Goal: Check status: Check status

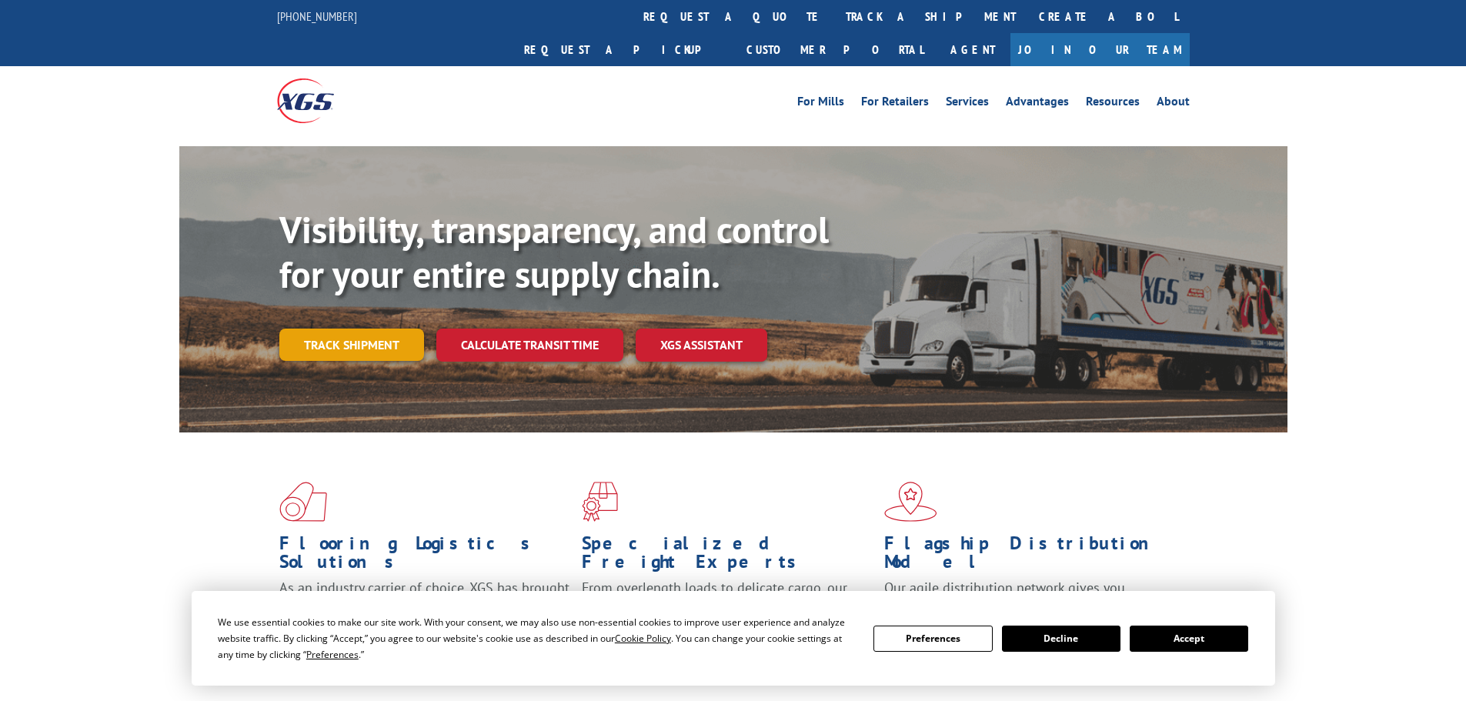
click at [391, 329] on link "Track shipment" at bounding box center [351, 345] width 145 height 32
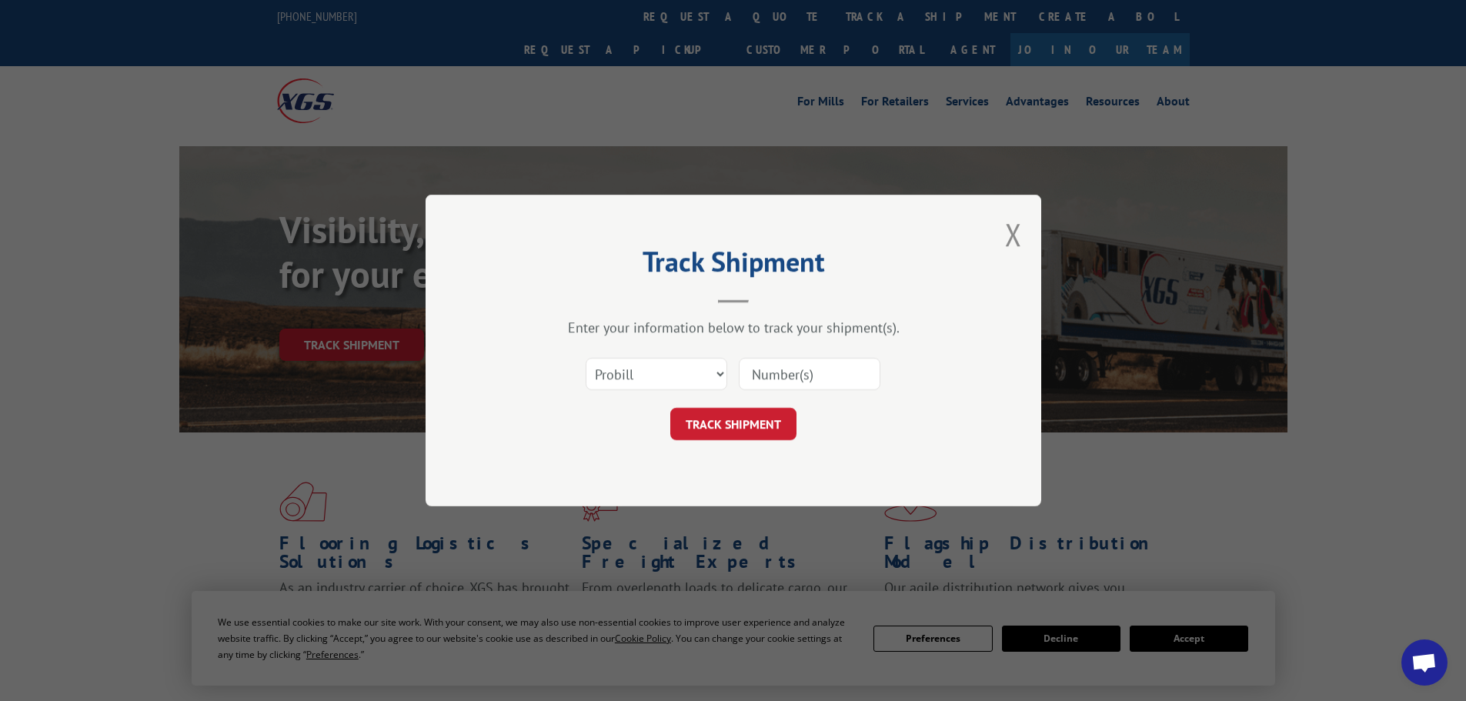
paste input "17523928"
type input "17523928"
click at [777, 416] on button "TRACK SHIPMENT" at bounding box center [733, 424] width 126 height 32
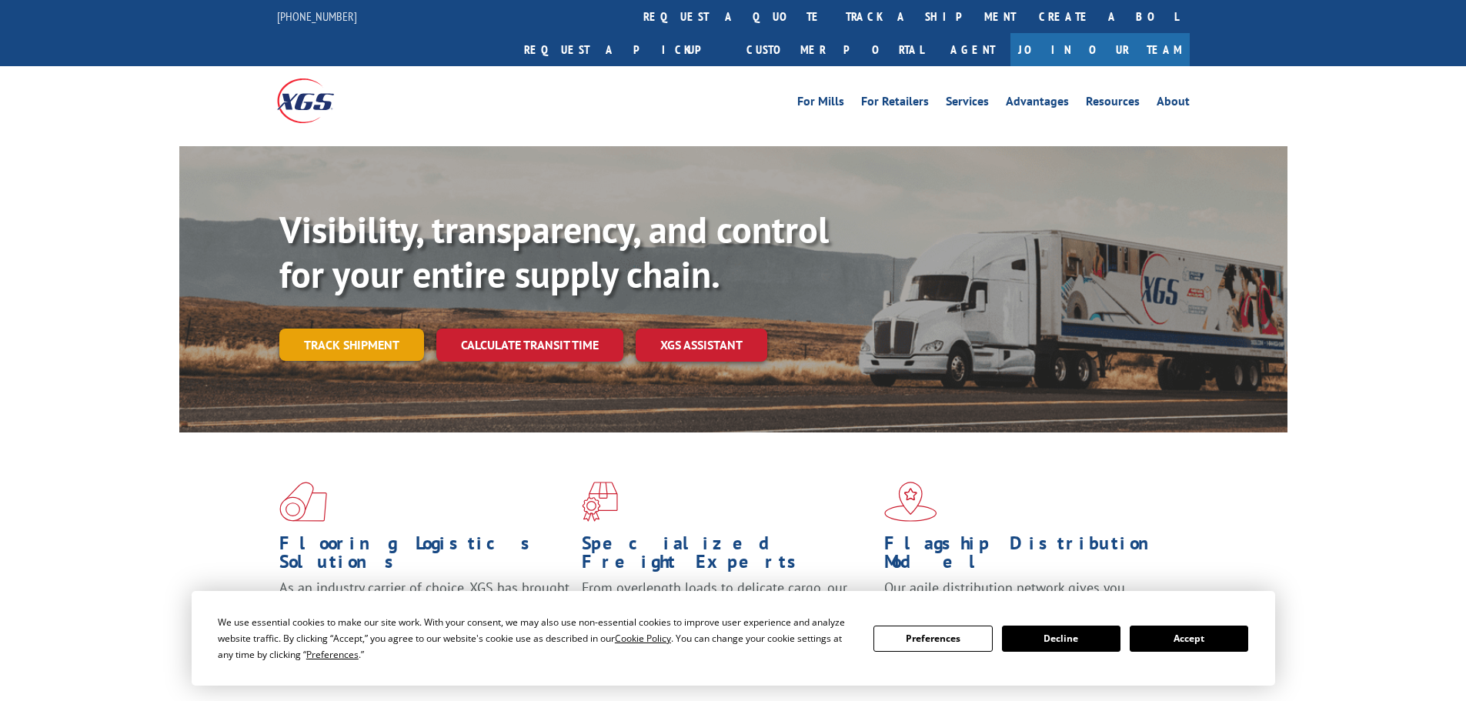
click at [328, 329] on link "Track shipment" at bounding box center [351, 345] width 145 height 32
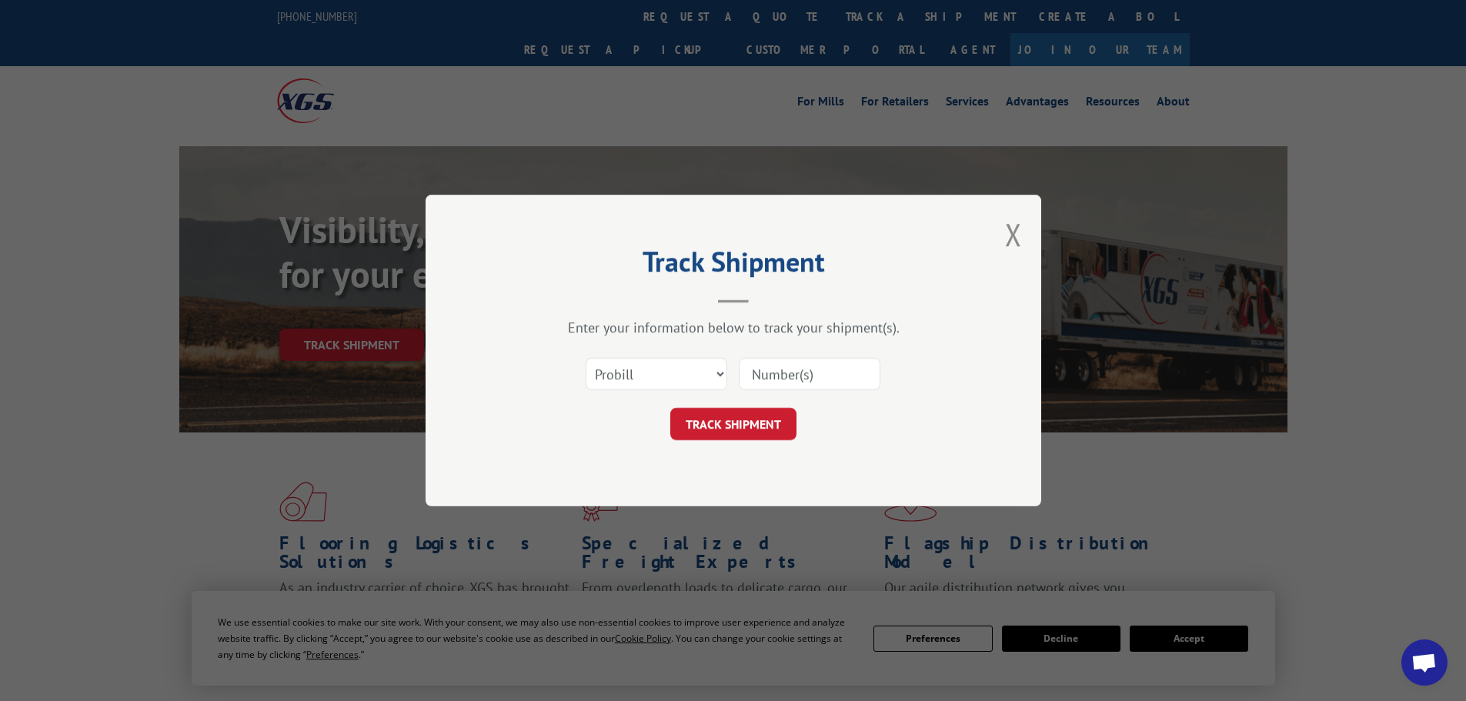
paste input "264100251009"
type input "264100251009"
click at [764, 417] on button "TRACK SHIPMENT" at bounding box center [733, 424] width 126 height 32
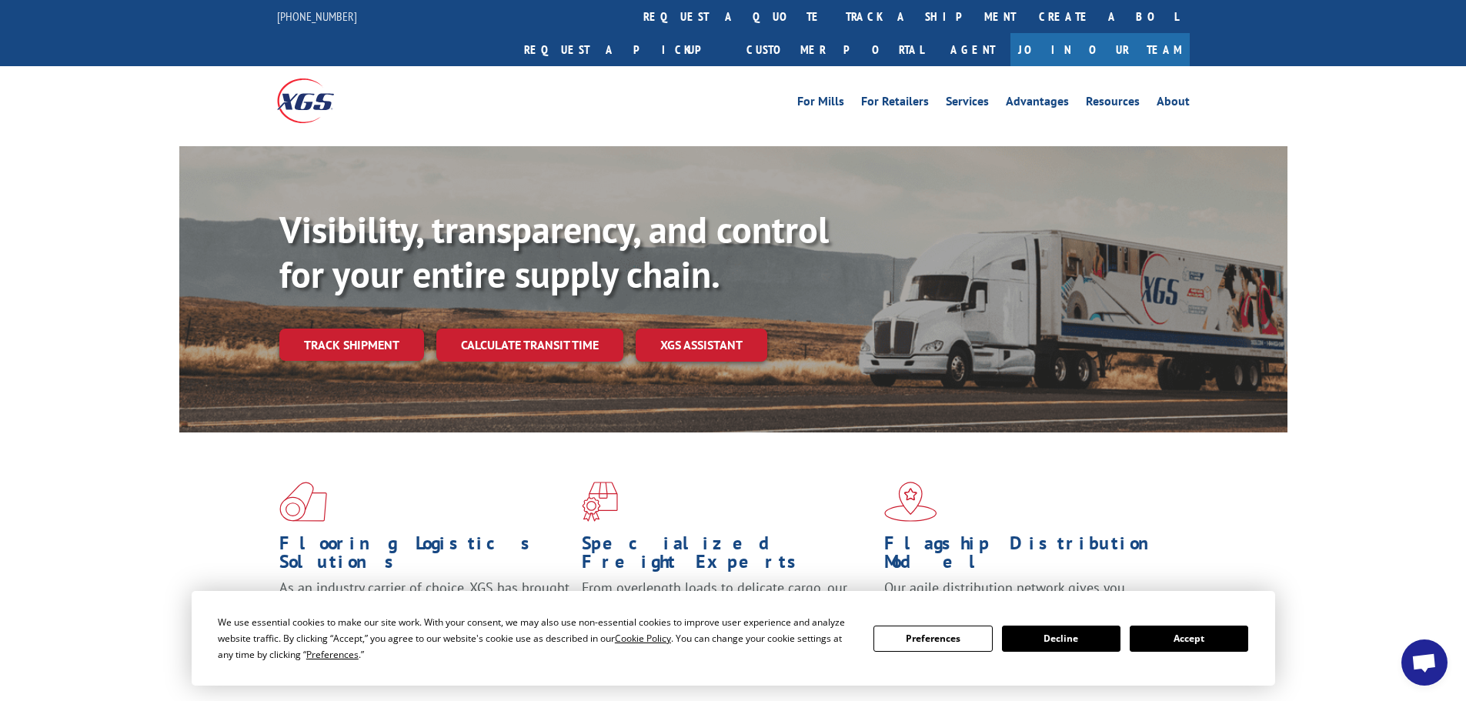
click at [390, 329] on link "Track shipment" at bounding box center [351, 345] width 145 height 32
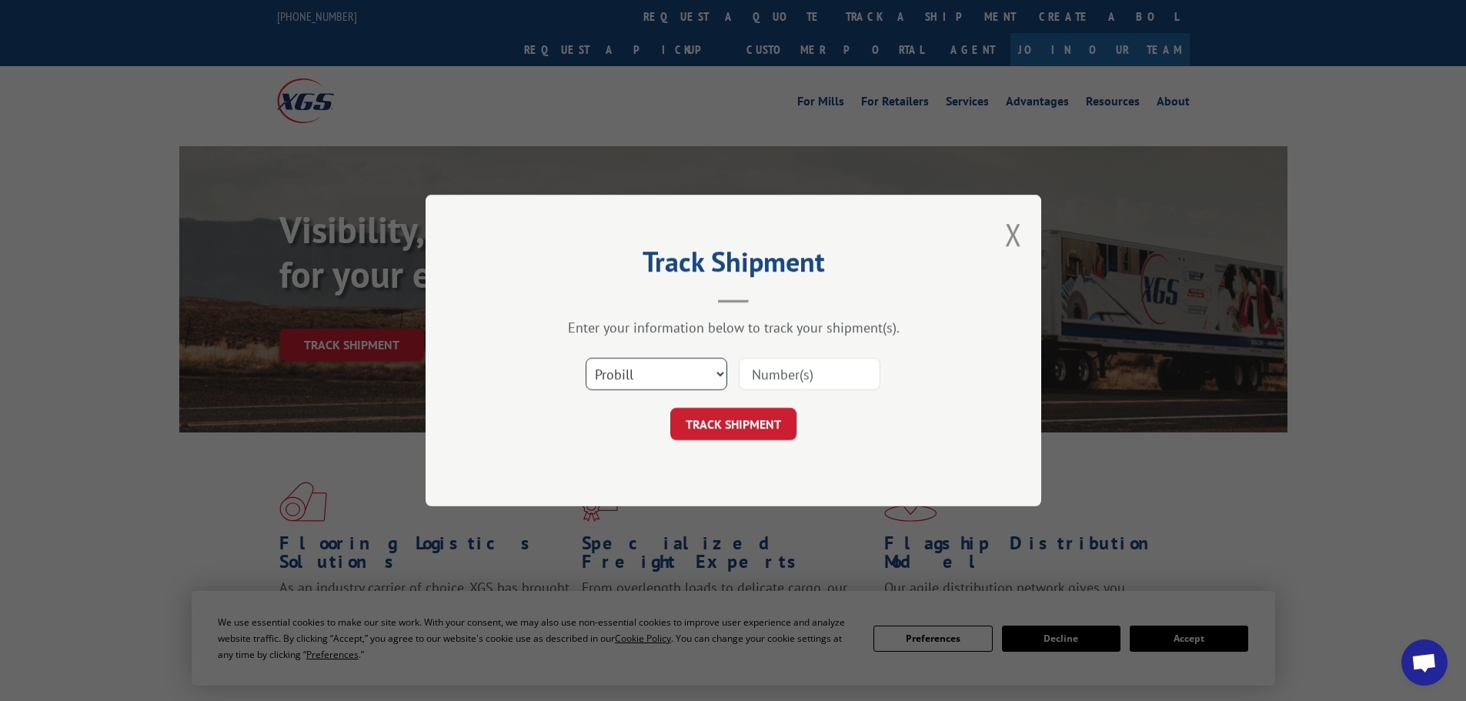
click at [714, 369] on select "Select category... Probill BOL PO" at bounding box center [657, 374] width 142 height 32
select select "po"
click at [586, 358] on select "Select category... Probill BOL PO" at bounding box center [657, 374] width 142 height 32
paste input "72543537"
type input "72543537"
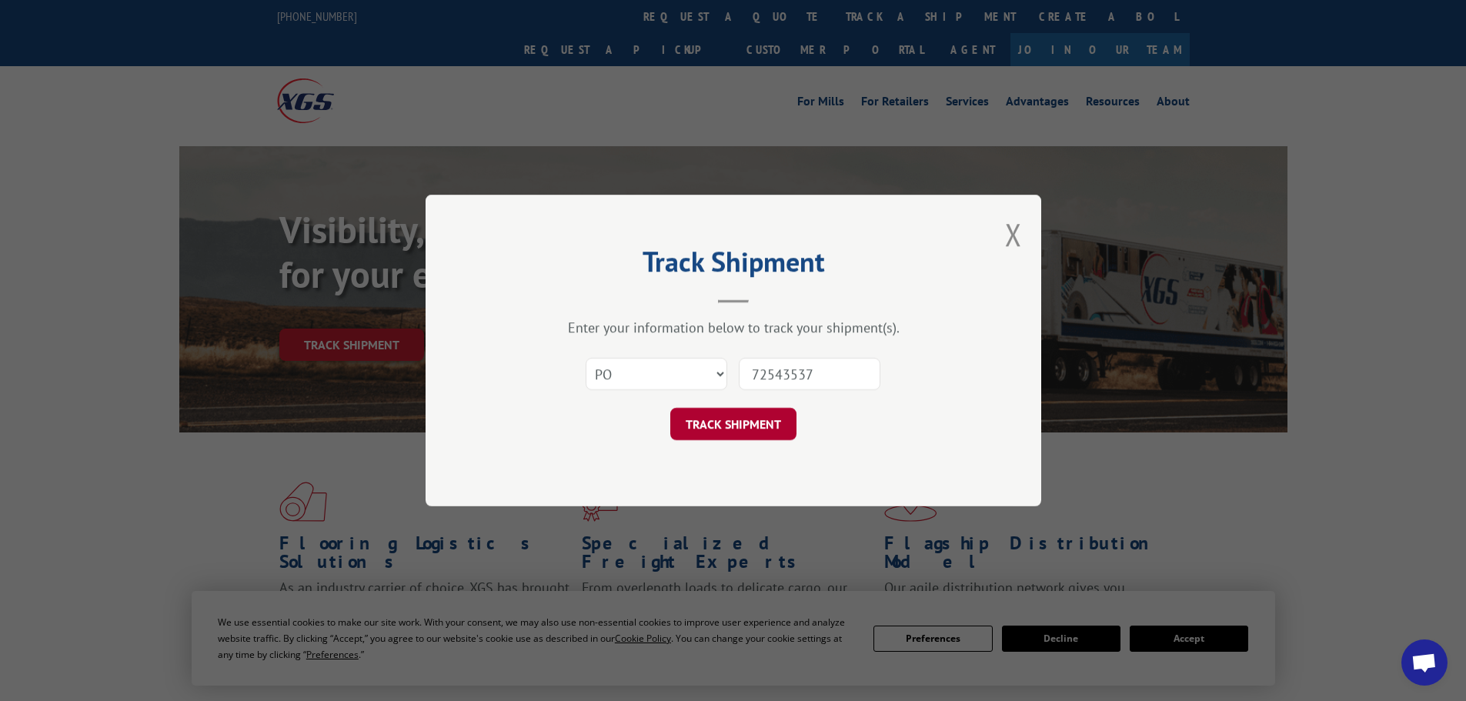
click at [756, 423] on button "TRACK SHIPMENT" at bounding box center [733, 424] width 126 height 32
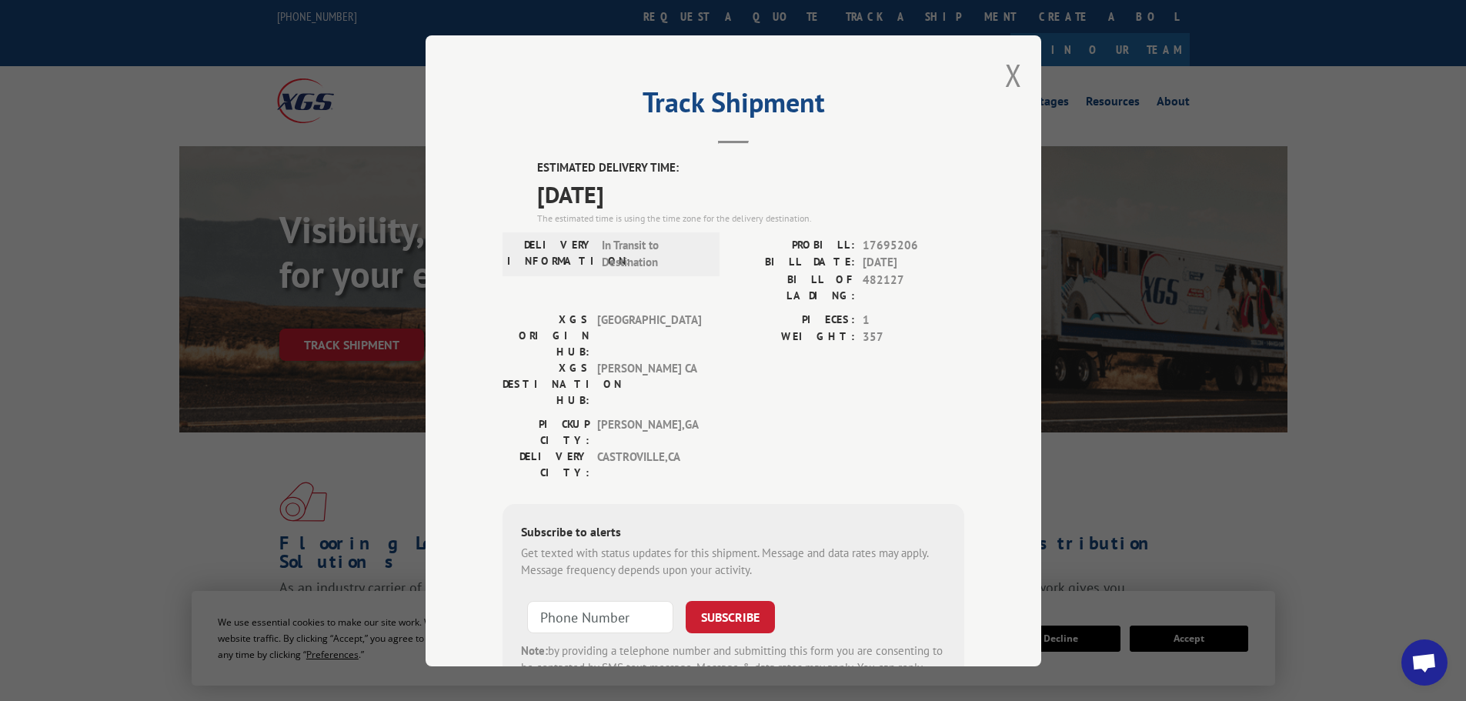
drag, startPoint x: 550, startPoint y: 168, endPoint x: 667, endPoint y: 201, distance: 121.6
click at [684, 201] on div "ESTIMATED DELIVERY TIME: 10/20/2025 The estimated time is using the time zone f…" at bounding box center [750, 192] width 427 height 66
drag, startPoint x: 858, startPoint y: 243, endPoint x: 909, endPoint y: 249, distance: 51.1
click at [909, 249] on span "17695206" at bounding box center [914, 245] width 102 height 18
copy span "17695206"
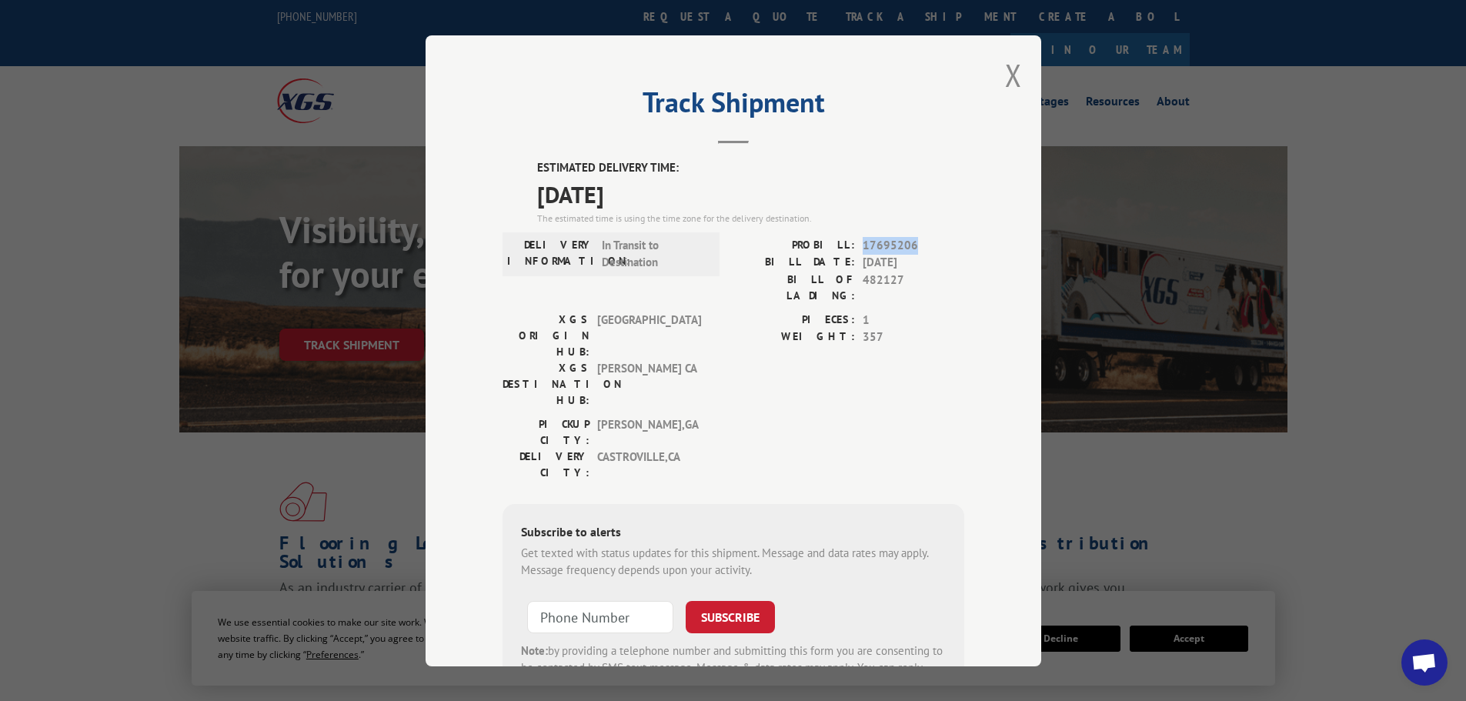
drag, startPoint x: 567, startPoint y: 193, endPoint x: 660, endPoint y: 193, distance: 93.1
click at [660, 193] on div "ESTIMATED DELIVERY TIME: 10/20/2025 The estimated time is using the time zone f…" at bounding box center [734, 435] width 462 height 553
copy span "10/20/2025"
copy div "PROBILL: 17695206"
drag, startPoint x: 806, startPoint y: 242, endPoint x: 918, endPoint y: 242, distance: 112.4
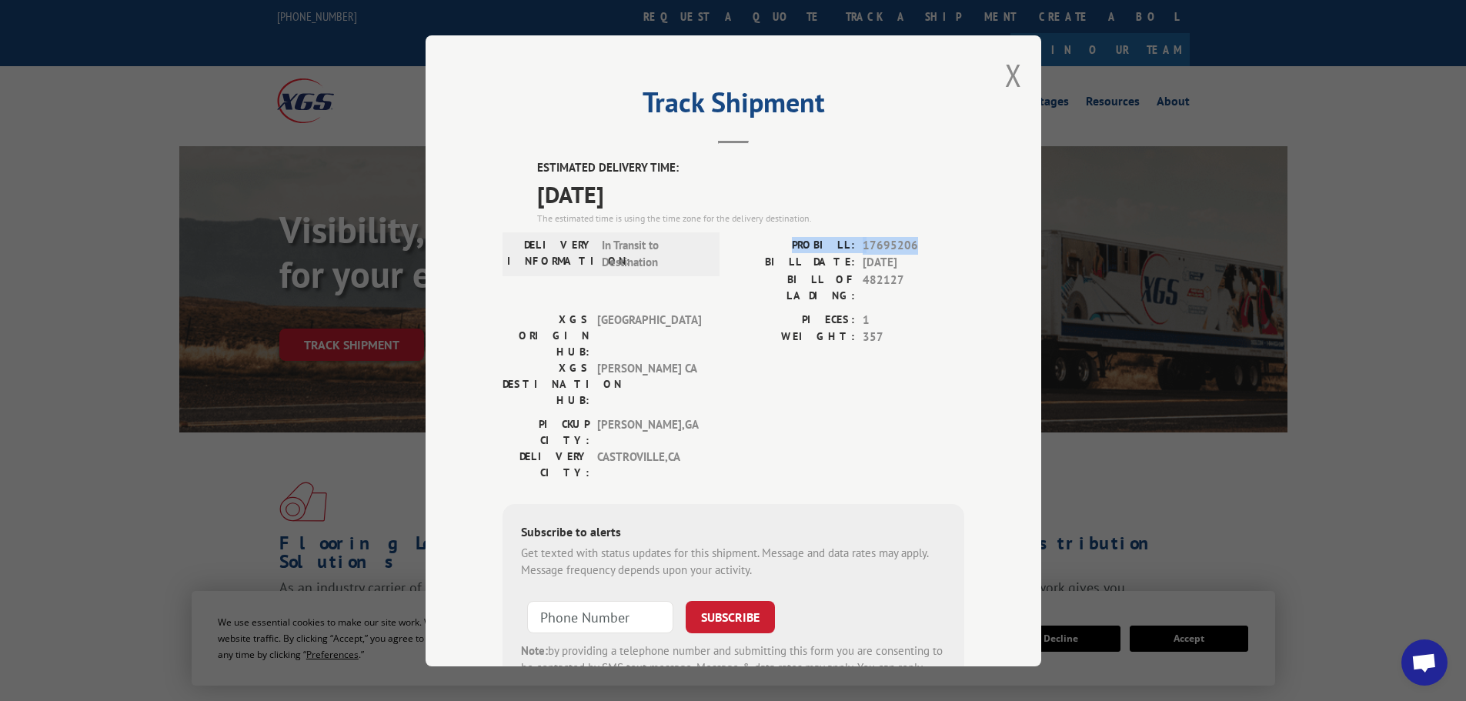
click at [918, 242] on div "PROBILL: 17695206" at bounding box center [849, 245] width 231 height 18
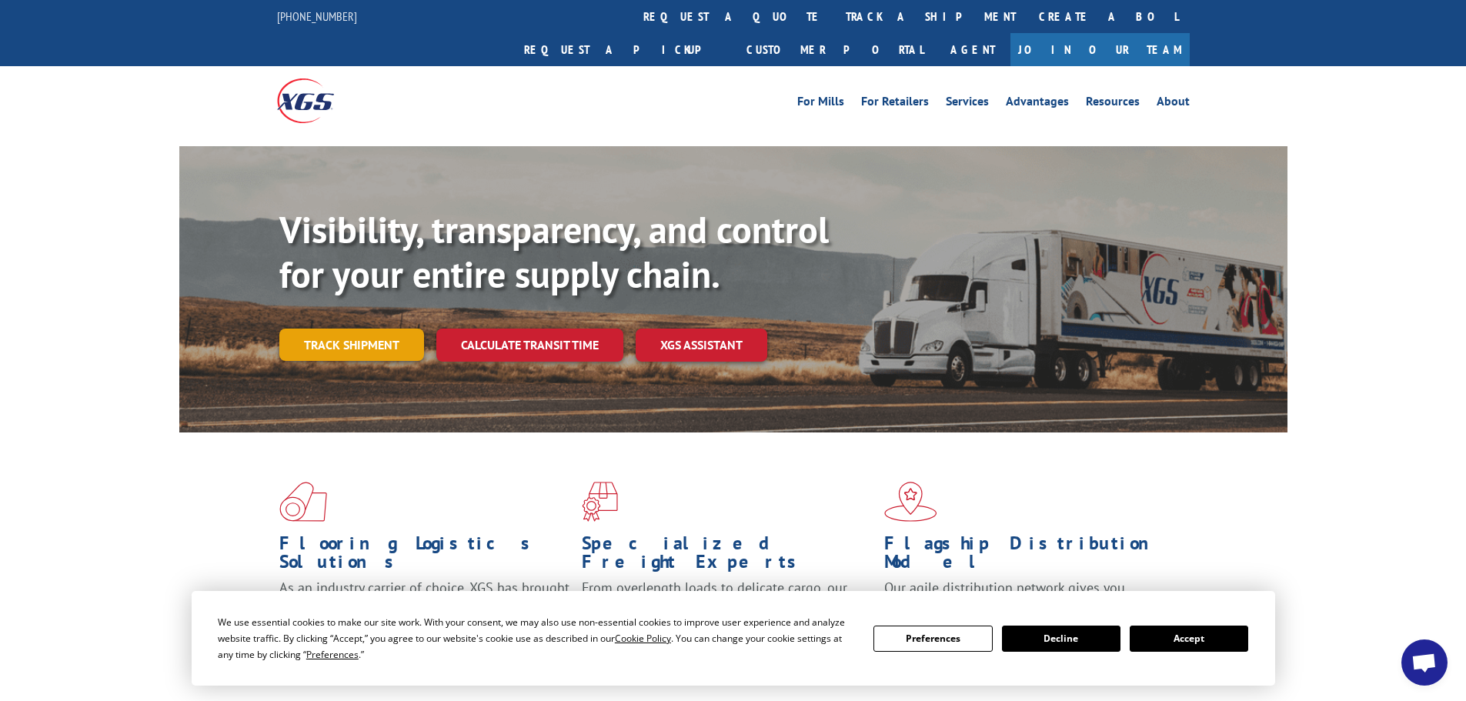
click at [393, 329] on link "Track shipment" at bounding box center [351, 345] width 145 height 32
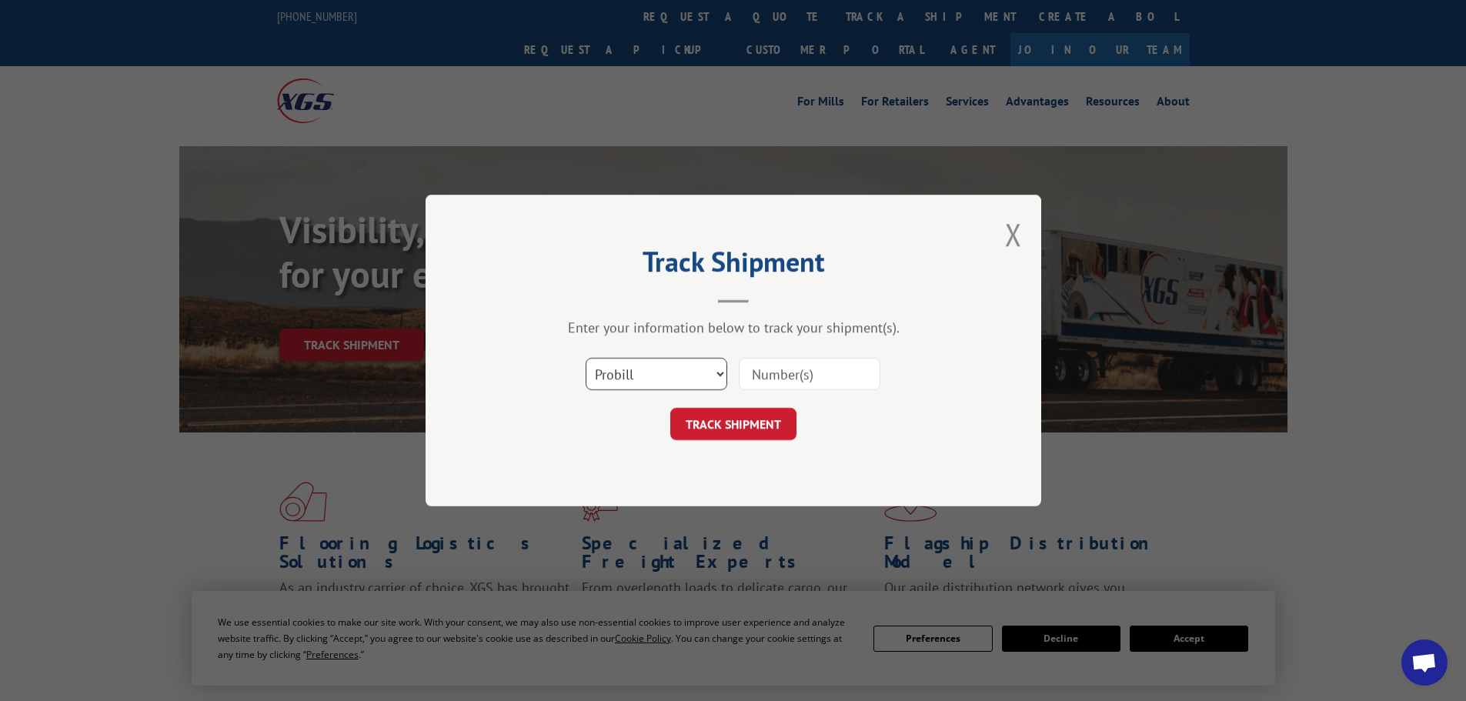
click at [660, 386] on select "Select category... Probill BOL PO" at bounding box center [657, 374] width 142 height 32
click at [680, 364] on select "Select category... Probill BOL PO" at bounding box center [657, 374] width 142 height 32
select select "bol"
click at [586, 358] on select "Select category... Probill BOL PO" at bounding box center [657, 374] width 142 height 32
click at [794, 376] on input at bounding box center [810, 374] width 142 height 32
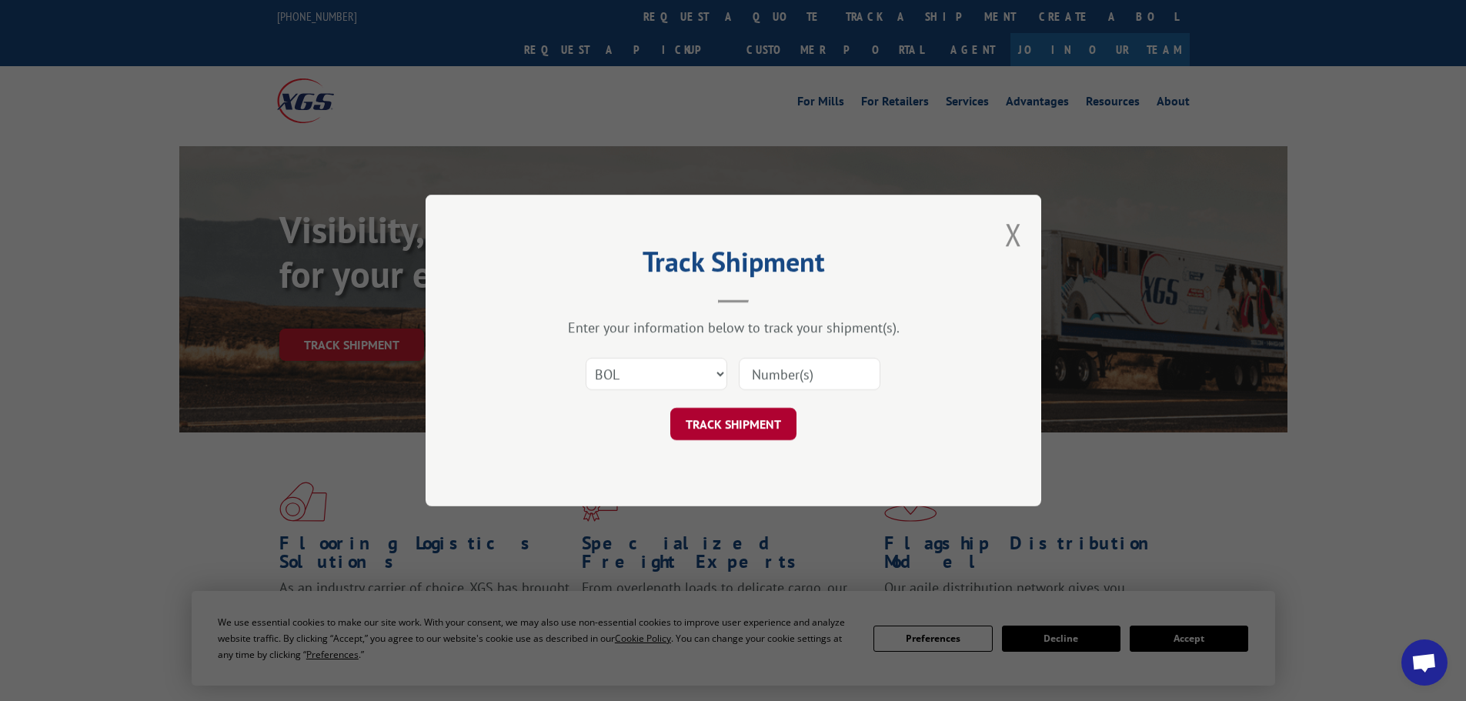
paste input "482127"
type input "482127"
click at [781, 423] on button "TRACK SHIPMENT" at bounding box center [733, 424] width 126 height 32
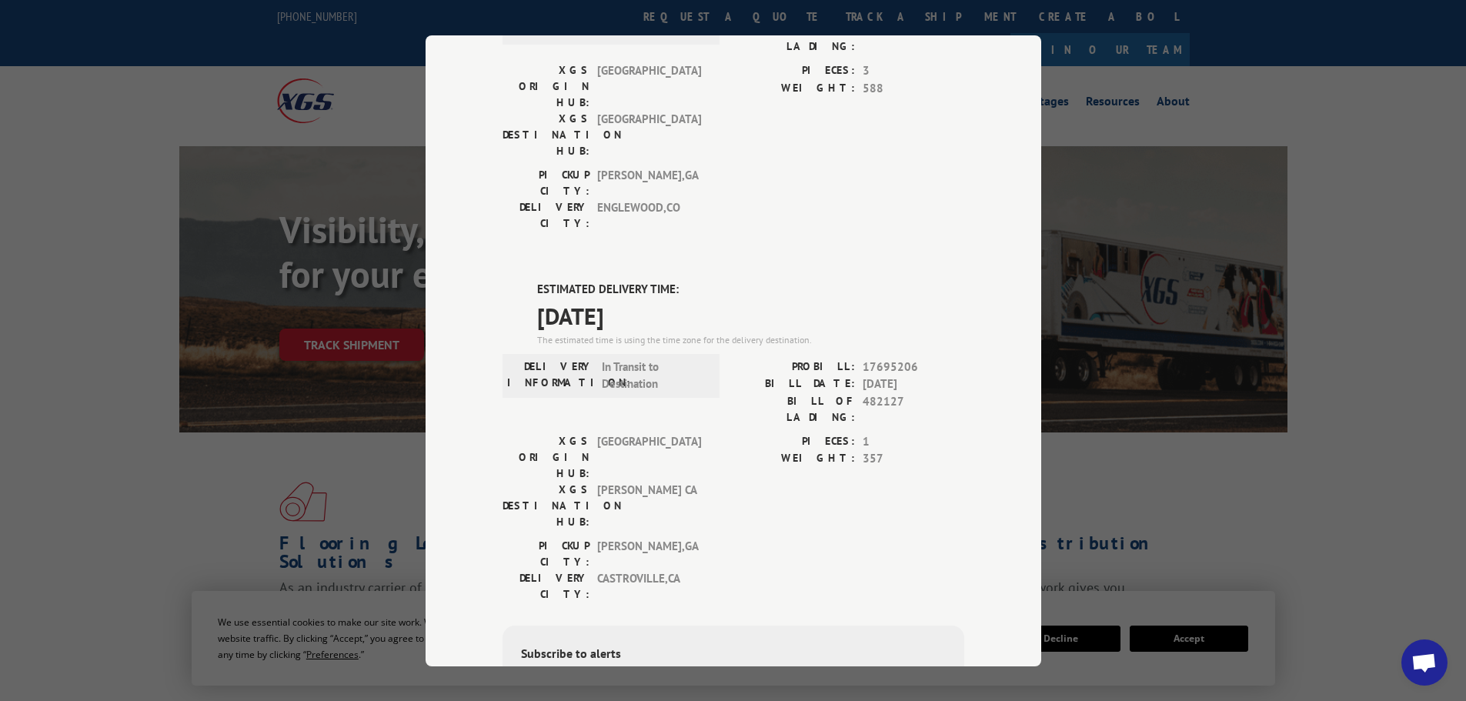
scroll to position [565, 0]
